Goal: Task Accomplishment & Management: Complete application form

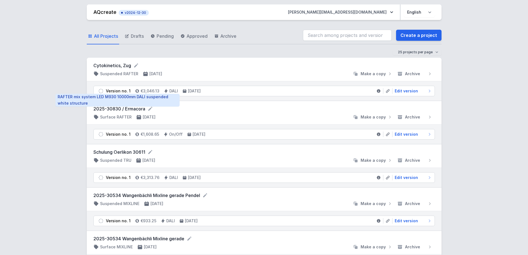
click at [116, 92] on div "Version no. 1" at bounding box center [118, 91] width 25 height 6
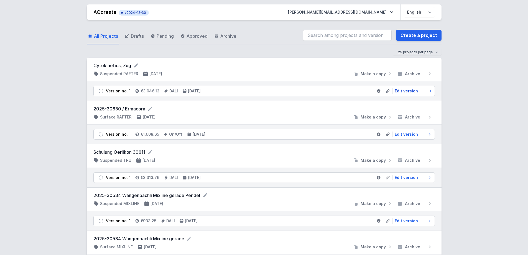
click at [407, 90] on span "Edit version" at bounding box center [406, 91] width 23 height 6
select select "M"
select select "3000"
select select "4"
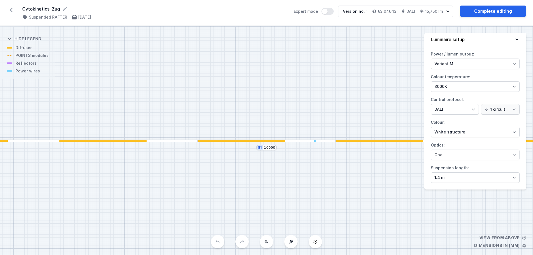
click at [15, 9] on icon at bounding box center [11, 10] width 9 height 9
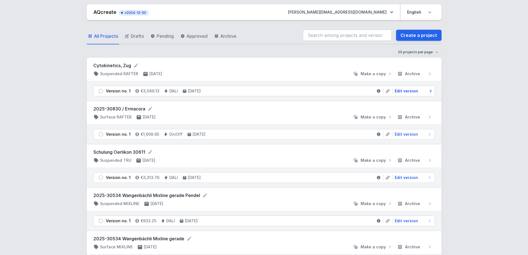
click at [407, 90] on span "Edit version" at bounding box center [406, 91] width 23 height 6
select select "M"
select select "3000"
select select "4"
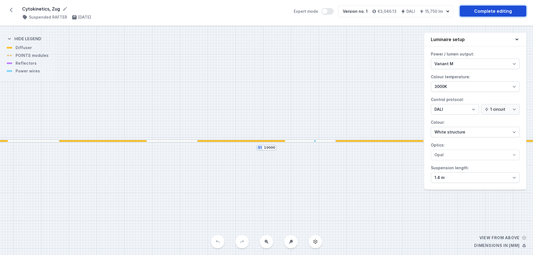
click at [490, 11] on link "Complete editing" at bounding box center [492, 11] width 67 height 11
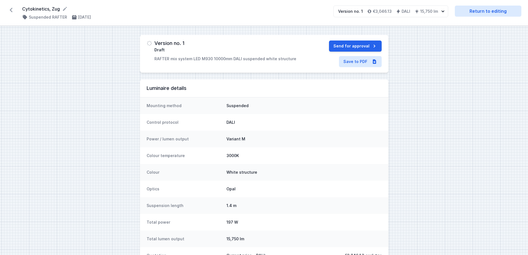
select select "M"
select select "3000"
select select "4"
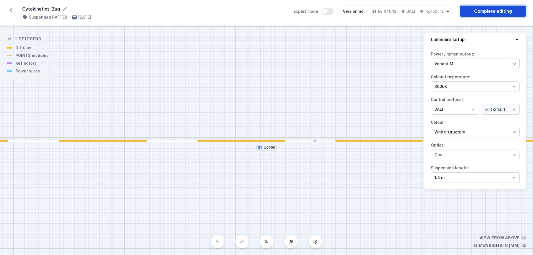
click at [473, 11] on link "Complete editing" at bounding box center [492, 11] width 67 height 11
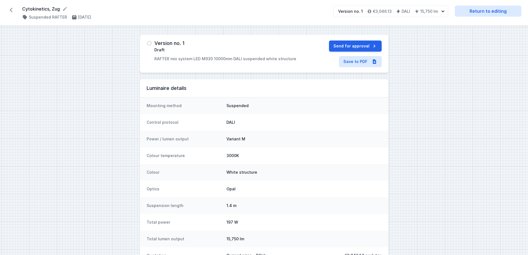
click at [12, 10] on icon at bounding box center [11, 10] width 9 height 9
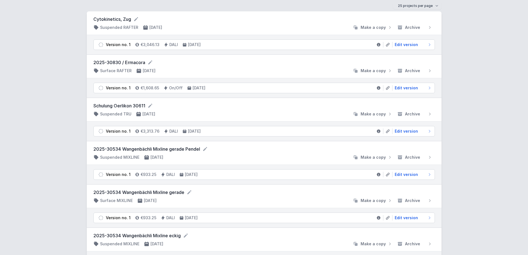
scroll to position [55, 0]
